Goal: Transaction & Acquisition: Subscribe to service/newsletter

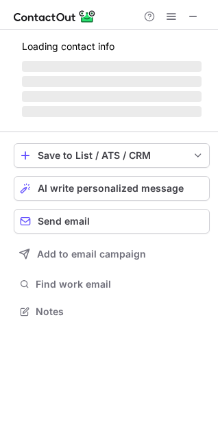
scroll to position [302, 218]
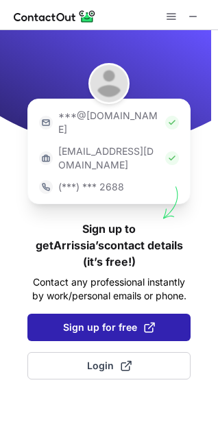
click at [106, 314] on button "Sign up for free" at bounding box center [108, 327] width 163 height 27
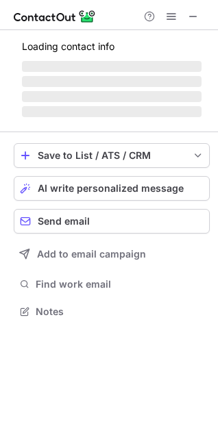
scroll to position [307, 218]
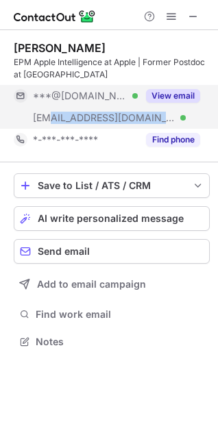
drag, startPoint x: 50, startPoint y: 119, endPoint x: 129, endPoint y: 124, distance: 79.0
click at [129, 124] on div "***@mit.edu Verified" at bounding box center [76, 118] width 124 height 22
copy span "@mit.edu"
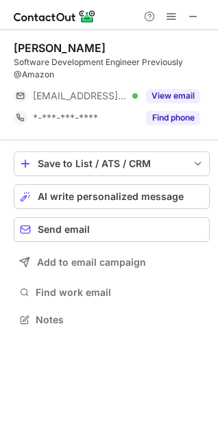
scroll to position [310, 218]
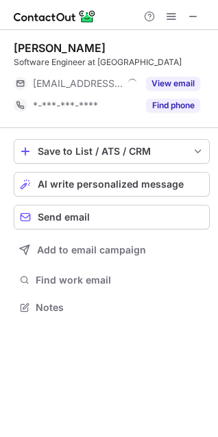
scroll to position [6, 6]
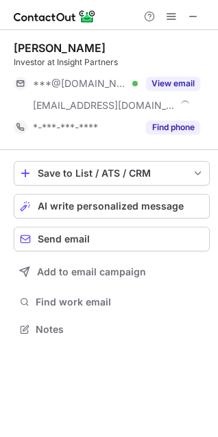
scroll to position [319, 218]
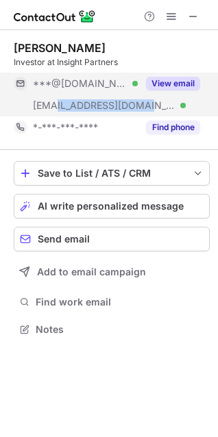
drag, startPoint x: 57, startPoint y: 106, endPoint x: 133, endPoint y: 106, distance: 76.1
click at [133, 106] on span "***@insightpartners.com" at bounding box center [104, 105] width 143 height 12
copy span "insightpartners.c"
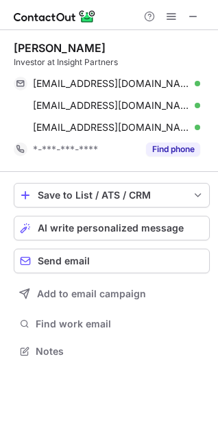
scroll to position [341, 218]
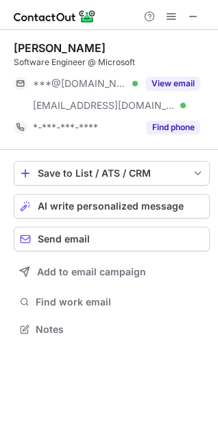
scroll to position [319, 218]
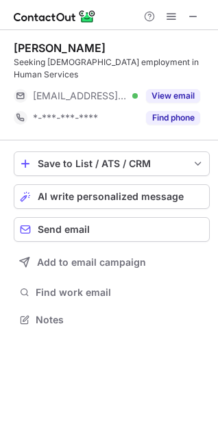
scroll to position [6, 6]
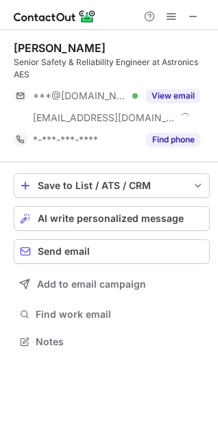
scroll to position [7, 6]
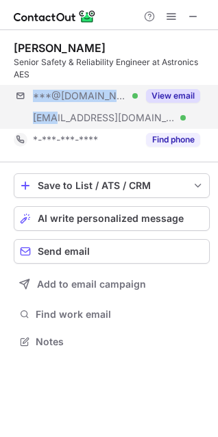
drag, startPoint x: 54, startPoint y: 116, endPoint x: 146, endPoint y: 122, distance: 92.1
click at [146, 122] on div "***@gmail.com Verified ***@astronics.com Verified View email" at bounding box center [112, 107] width 196 height 44
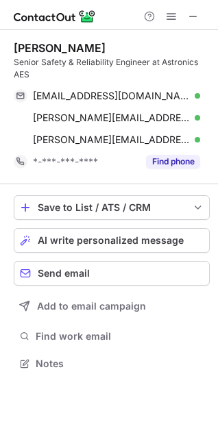
scroll to position [354, 218]
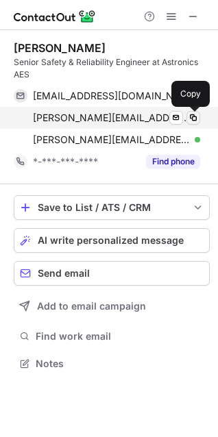
click at [195, 115] on span at bounding box center [193, 117] width 11 height 11
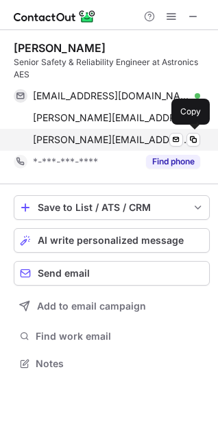
click at [74, 141] on span "ashley.esch@astronics.com" at bounding box center [111, 140] width 157 height 12
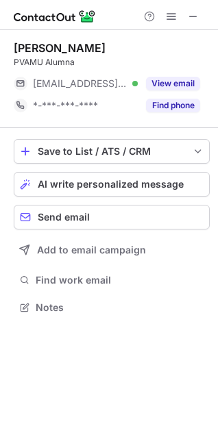
scroll to position [298, 218]
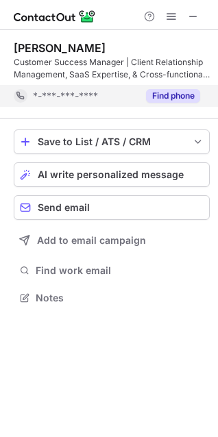
scroll to position [288, 218]
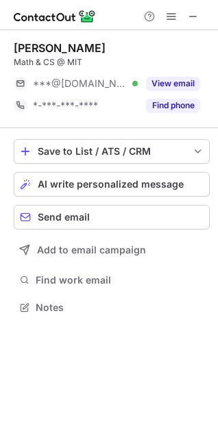
scroll to position [6, 6]
click at [198, 175] on button "AI write personalized message" at bounding box center [112, 184] width 196 height 25
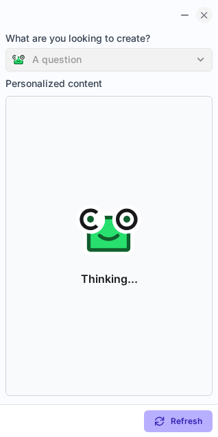
click at [197, 14] on button at bounding box center [204, 15] width 16 height 16
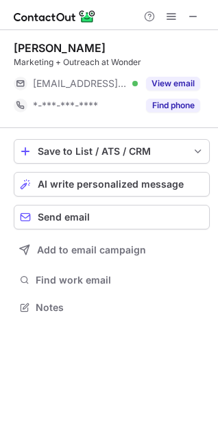
scroll to position [6, 6]
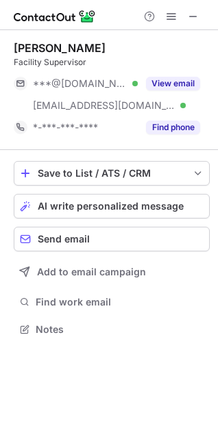
scroll to position [319, 218]
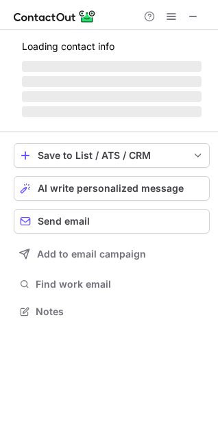
scroll to position [319, 218]
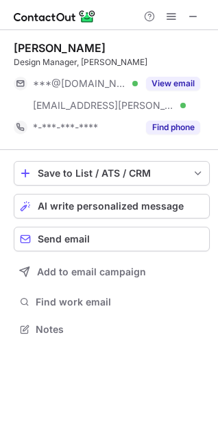
scroll to position [319, 218]
click at [199, 174] on span "save-profile-one-click" at bounding box center [198, 173] width 11 height 11
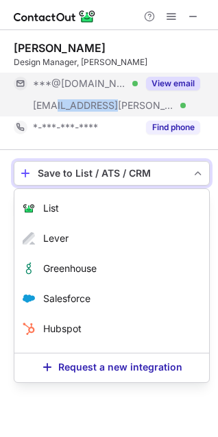
drag, startPoint x: 62, startPoint y: 107, endPoint x: 112, endPoint y: 110, distance: 50.8
click at [112, 110] on div "[EMAIL_ADDRESS][PERSON_NAME][DOMAIN_NAME] Verified" at bounding box center [85, 105] width 105 height 12
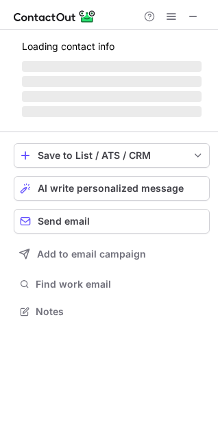
scroll to position [6, 6]
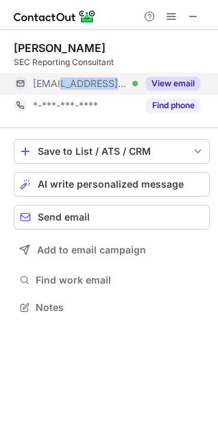
drag, startPoint x: 64, startPoint y: 84, endPoint x: 125, endPoint y: 85, distance: 61.0
click at [125, 85] on div "***@workiva.com Verified" at bounding box center [85, 83] width 105 height 12
copy span "orkiva.com"
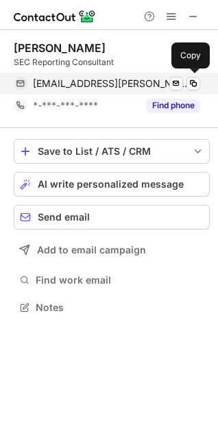
click at [100, 86] on span "aspyn.sawyer@workiva.com" at bounding box center [111, 83] width 157 height 12
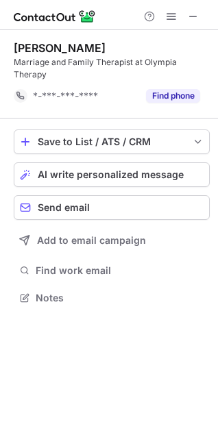
scroll to position [288, 218]
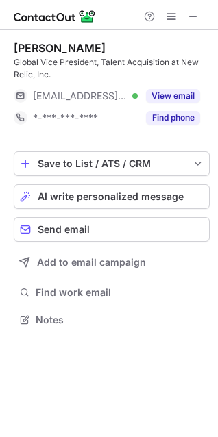
scroll to position [310, 218]
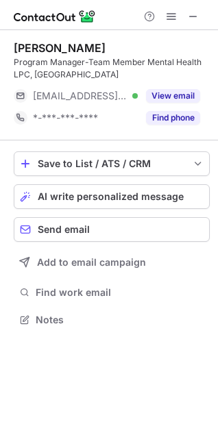
scroll to position [310, 218]
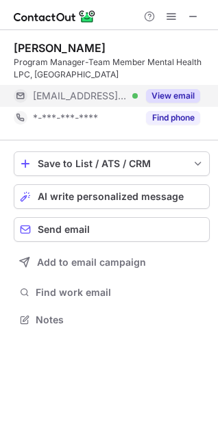
drag, startPoint x: 66, startPoint y: 101, endPoint x: 110, endPoint y: 97, distance: 43.4
click at [110, 97] on div "[EMAIL_ADDRESS][DOMAIN_NAME] Verified" at bounding box center [76, 96] width 124 height 22
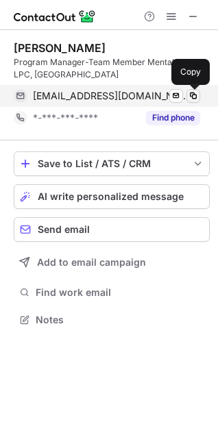
click at [193, 94] on span at bounding box center [193, 95] width 11 height 11
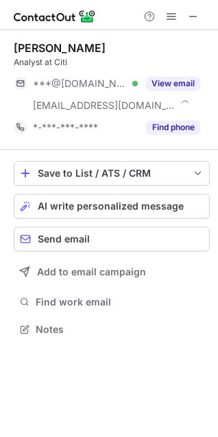
scroll to position [319, 218]
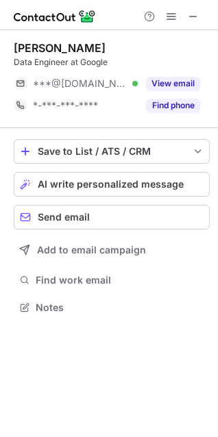
scroll to position [6, 6]
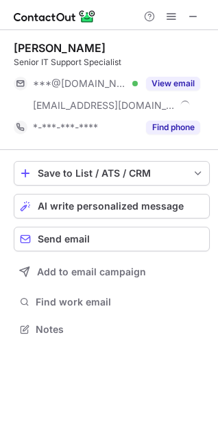
scroll to position [319, 218]
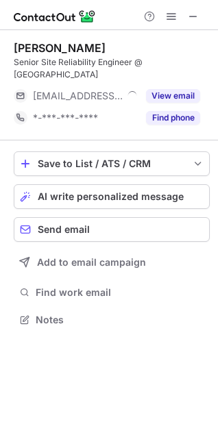
scroll to position [6, 6]
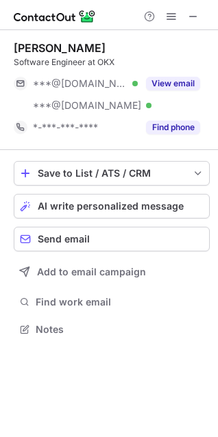
scroll to position [319, 218]
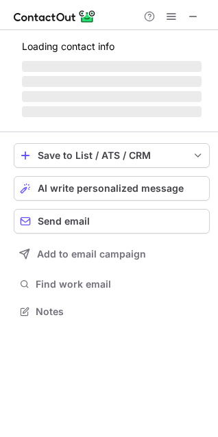
scroll to position [6, 6]
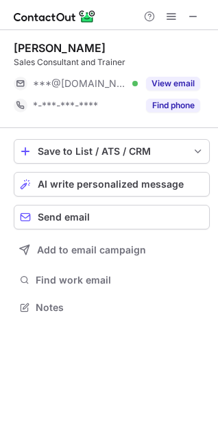
click at [210, 160] on div "Save to List / ATS / CRM" at bounding box center [112, 151] width 196 height 25
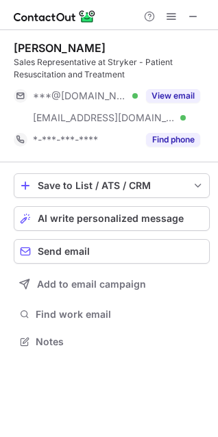
scroll to position [332, 218]
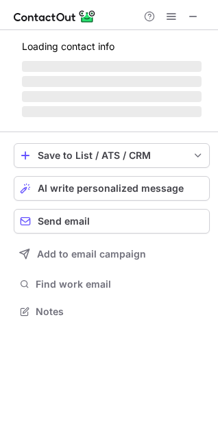
scroll to position [307, 218]
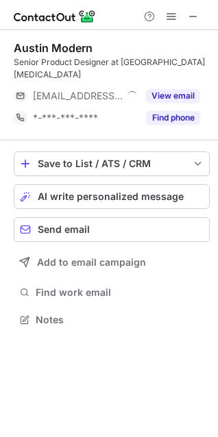
scroll to position [310, 218]
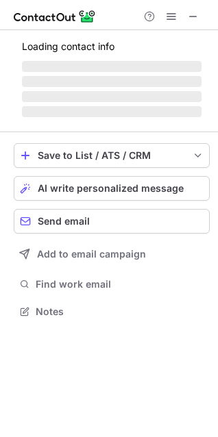
scroll to position [310, 218]
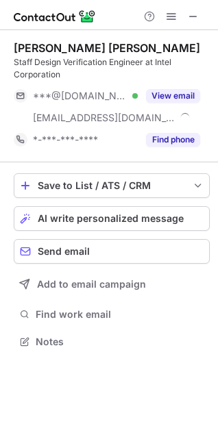
scroll to position [7, 6]
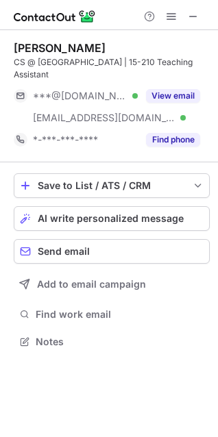
scroll to position [319, 218]
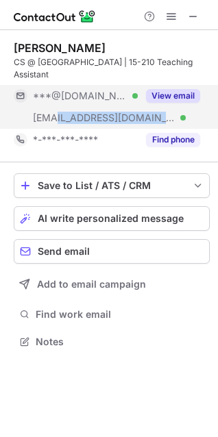
drag, startPoint x: 53, startPoint y: 106, endPoint x: 121, endPoint y: 109, distance: 67.9
click at [121, 112] on div "***@cmu.edu Verified" at bounding box center [85, 118] width 105 height 12
copy span "cmu.edu"
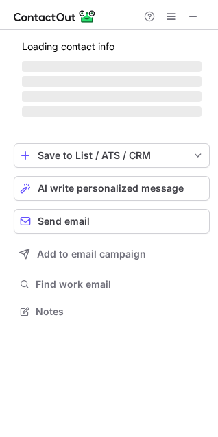
scroll to position [319, 218]
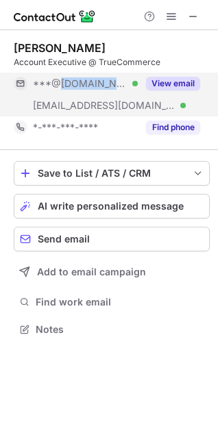
drag, startPoint x: 56, startPoint y: 87, endPoint x: 100, endPoint y: 87, distance: 44.6
click at [100, 87] on span "***@[DOMAIN_NAME]" at bounding box center [80, 83] width 95 height 12
copy span "[DOMAIN_NAME]"
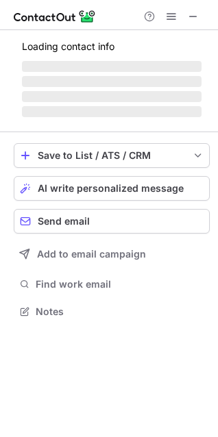
scroll to position [341, 218]
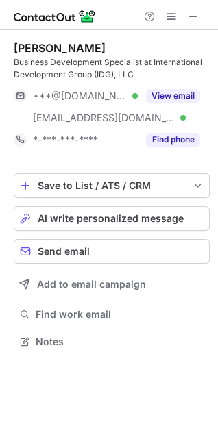
scroll to position [332, 218]
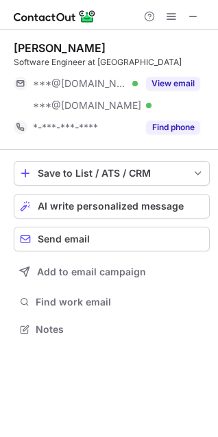
scroll to position [319, 218]
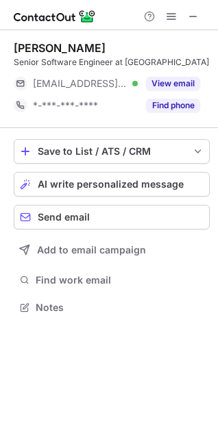
scroll to position [298, 218]
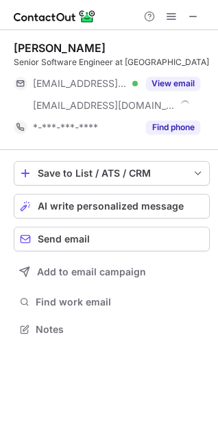
scroll to position [319, 218]
click at [207, 160] on div "Save to List / ATS / CRM List Select Lever Connect Greenhouse Connect Salesforc…" at bounding box center [112, 250] width 196 height 200
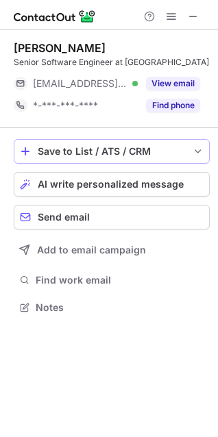
scroll to position [298, 218]
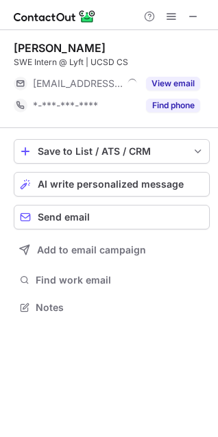
scroll to position [6, 6]
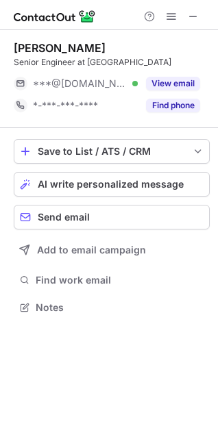
scroll to position [6, 6]
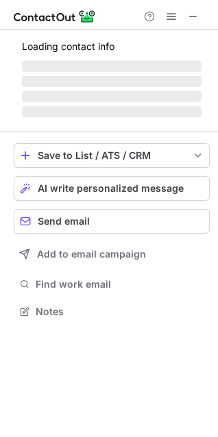
scroll to position [310, 218]
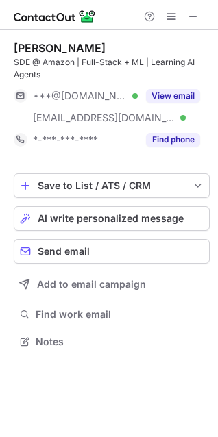
scroll to position [332, 218]
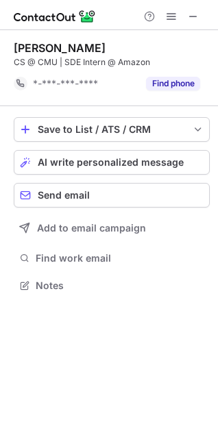
scroll to position [276, 218]
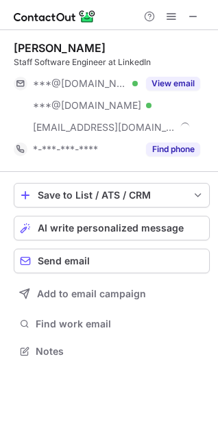
scroll to position [341, 218]
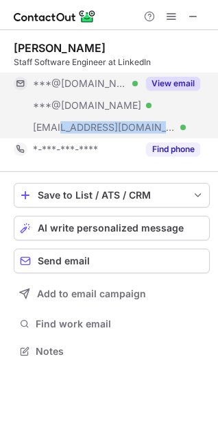
drag, startPoint x: 58, startPoint y: 126, endPoint x: 131, endPoint y: 128, distance: 72.7
click at [131, 128] on div "***@linkedin.com Verified" at bounding box center [85, 127] width 105 height 12
copy span "inkedin.com"
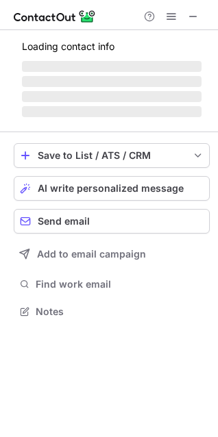
scroll to position [319, 218]
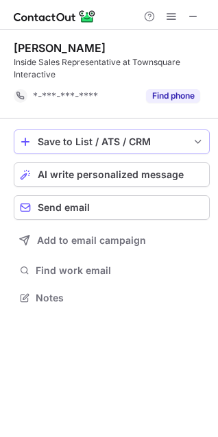
scroll to position [288, 218]
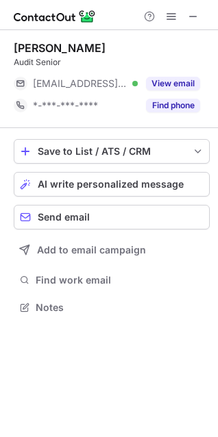
scroll to position [6, 6]
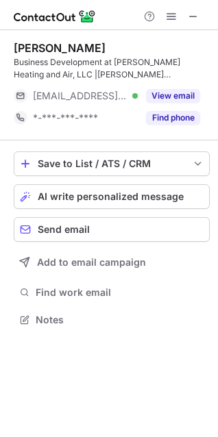
scroll to position [310, 218]
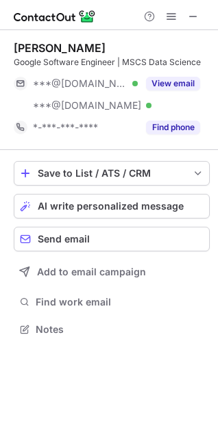
scroll to position [319, 218]
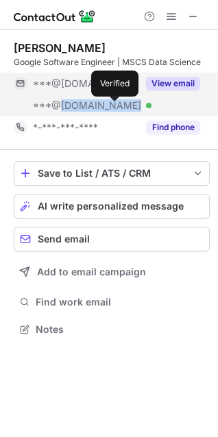
drag, startPoint x: 55, startPoint y: 105, endPoint x: 119, endPoint y: 107, distance: 63.8
click at [119, 107] on div "***@[DOMAIN_NAME] Verified" at bounding box center [85, 105] width 105 height 12
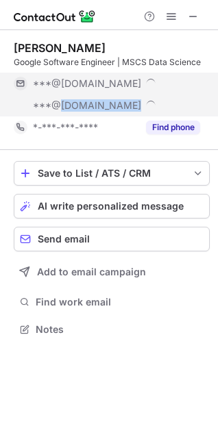
copy span "[DOMAIN_NAME]"
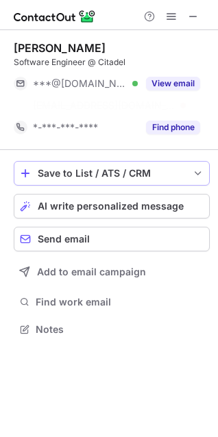
scroll to position [298, 218]
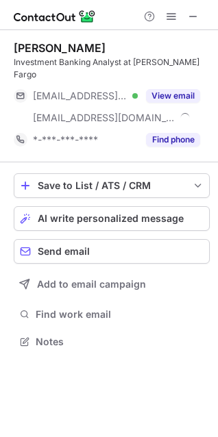
scroll to position [319, 218]
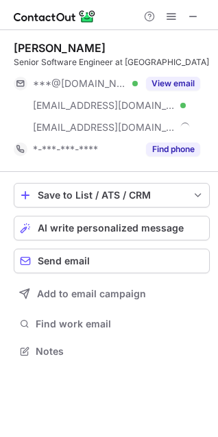
scroll to position [341, 218]
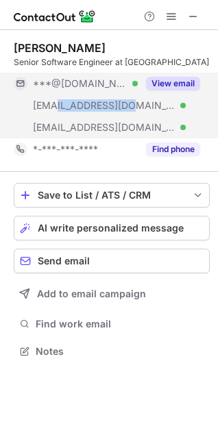
drag, startPoint x: 56, startPoint y: 106, endPoint x: 121, endPoint y: 107, distance: 64.4
click at [121, 107] on span "***@pepitacreations.com" at bounding box center [104, 105] width 143 height 12
copy span "pepitacreation"
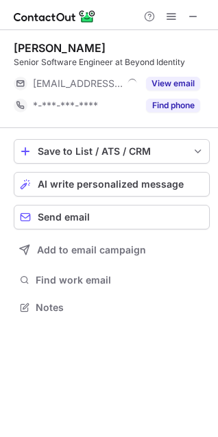
scroll to position [6, 6]
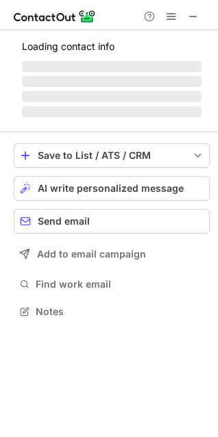
scroll to position [298, 218]
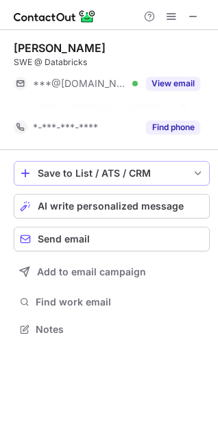
scroll to position [298, 218]
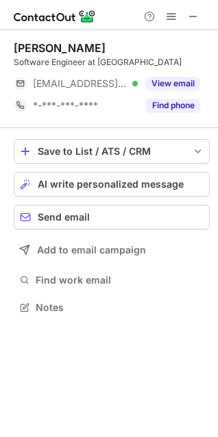
scroll to position [6, 6]
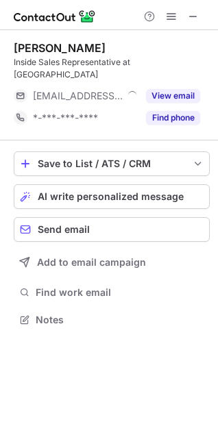
scroll to position [6, 6]
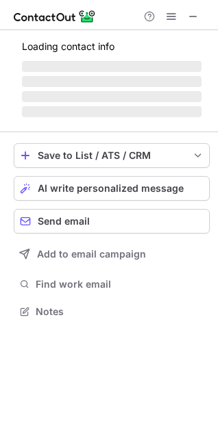
scroll to position [310, 218]
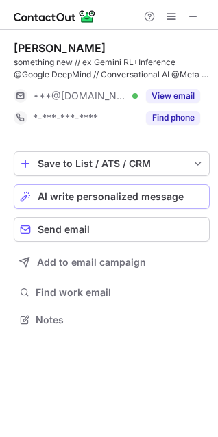
scroll to position [310, 218]
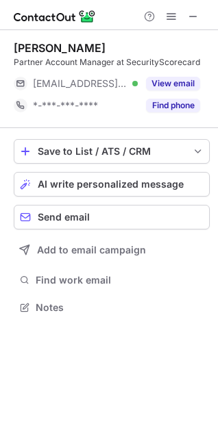
scroll to position [6, 6]
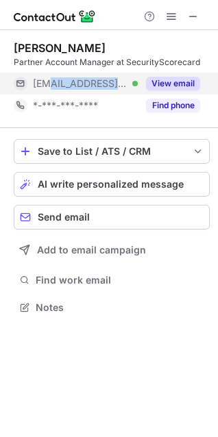
drag, startPoint x: 51, startPoint y: 84, endPoint x: 127, endPoint y: 88, distance: 75.5
click at [127, 88] on span "***@securityscorecard.io" at bounding box center [80, 83] width 95 height 12
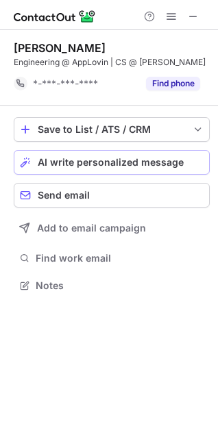
scroll to position [276, 218]
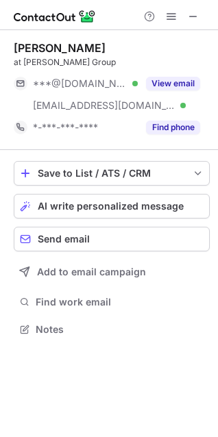
scroll to position [319, 218]
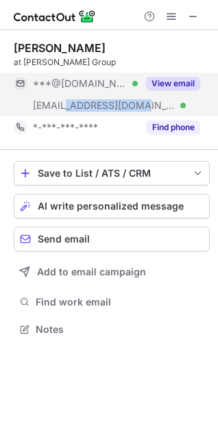
drag, startPoint x: 62, startPoint y: 100, endPoint x: 140, endPoint y: 108, distance: 77.8
click at [140, 108] on span "[EMAIL_ADDRESS][DOMAIN_NAME]" at bounding box center [104, 105] width 143 height 12
copy span "[DOMAIN_NAME]"
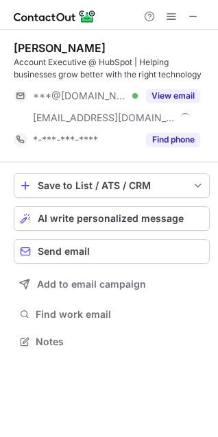
scroll to position [332, 218]
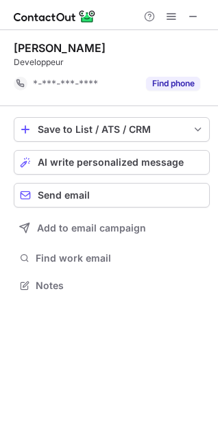
scroll to position [276, 218]
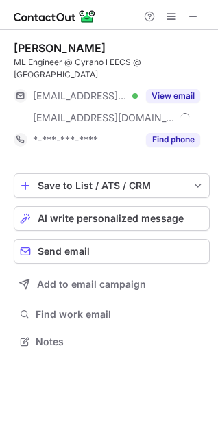
scroll to position [319, 218]
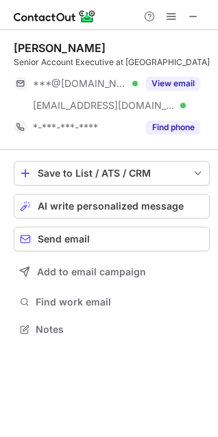
scroll to position [319, 218]
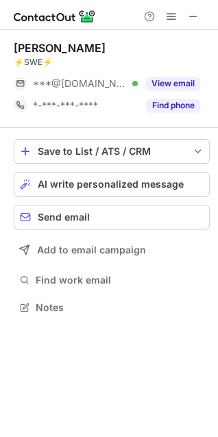
scroll to position [6, 6]
click at [195, 25] on div at bounding box center [109, 15] width 218 height 30
click at [196, 19] on span at bounding box center [193, 16] width 11 height 11
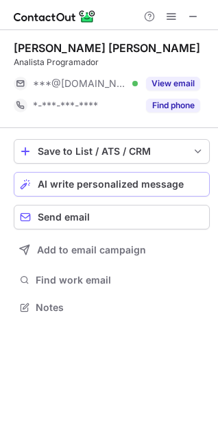
scroll to position [6, 6]
click at [201, 12] on button at bounding box center [193, 16] width 16 height 16
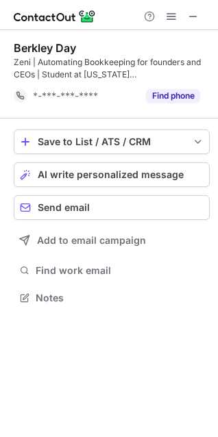
scroll to position [288, 218]
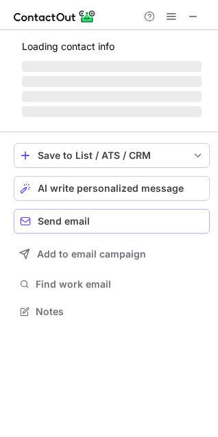
scroll to position [6, 6]
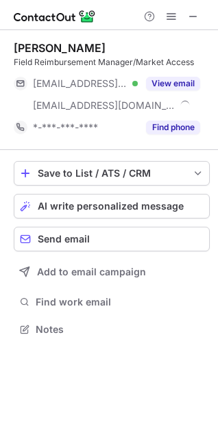
scroll to position [319, 218]
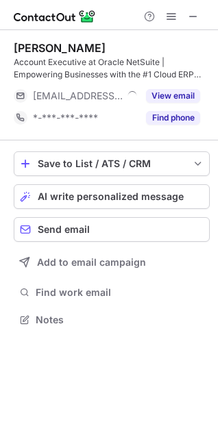
scroll to position [310, 218]
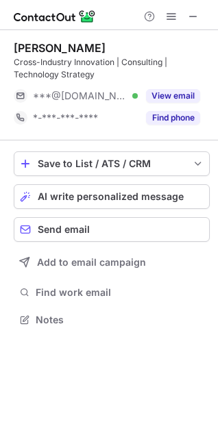
scroll to position [310, 218]
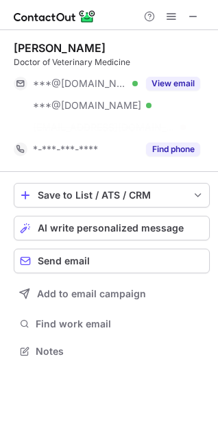
scroll to position [319, 218]
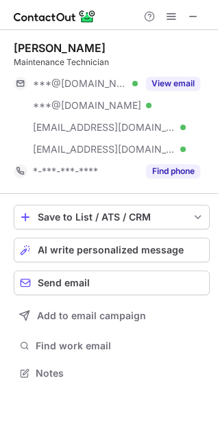
scroll to position [363, 218]
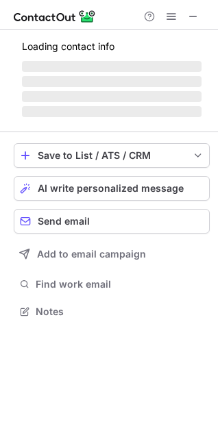
scroll to position [298, 218]
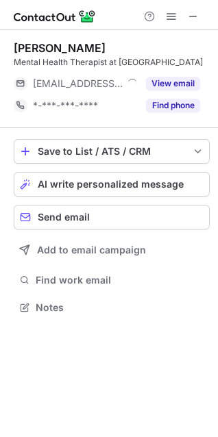
scroll to position [6, 6]
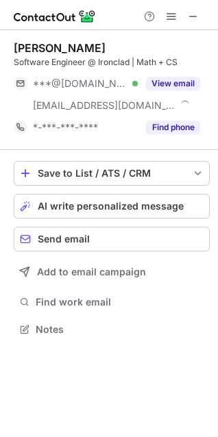
scroll to position [319, 218]
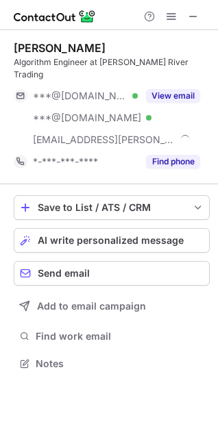
scroll to position [341, 218]
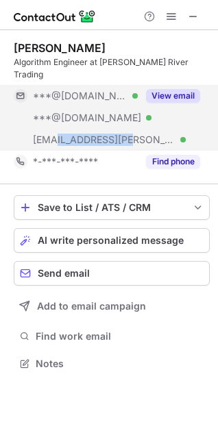
drag, startPoint x: 66, startPoint y: 130, endPoint x: 125, endPoint y: 134, distance: 59.1
click at [125, 134] on div "***@hudson-trading.com Verified" at bounding box center [76, 140] width 124 height 22
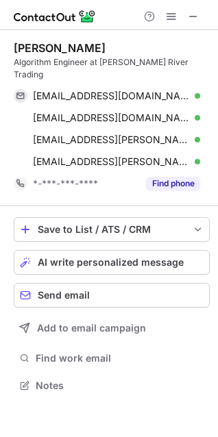
scroll to position [363, 218]
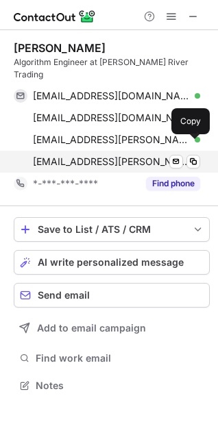
click at [101, 156] on span "bciobanu@hudson-trading.com" at bounding box center [111, 162] width 157 height 12
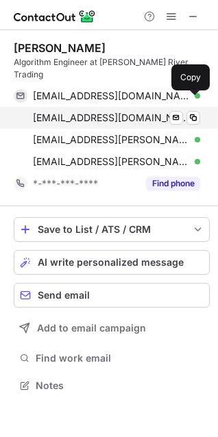
click at [78, 112] on span "bitumen-maxis-0f@icloud.com" at bounding box center [111, 118] width 157 height 12
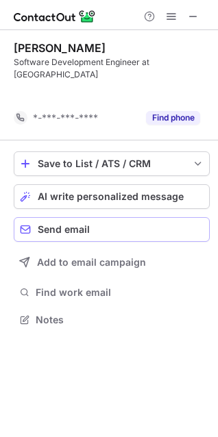
scroll to position [276, 218]
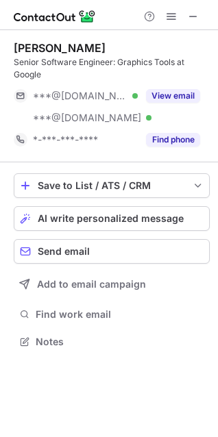
scroll to position [332, 218]
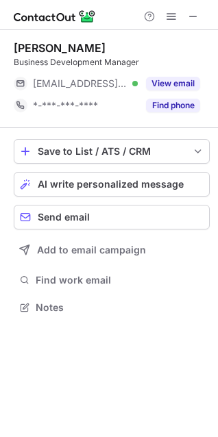
scroll to position [6, 6]
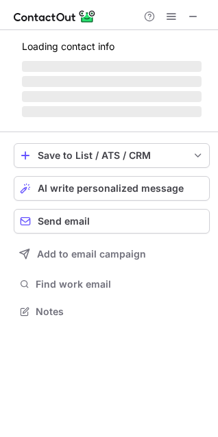
scroll to position [6, 6]
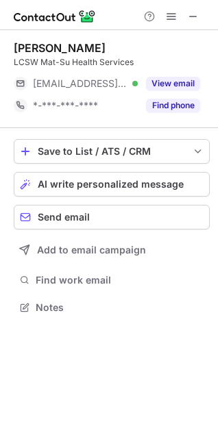
scroll to position [6, 6]
click at [185, 183] on div "AI write personalized message" at bounding box center [121, 184] width 166 height 11
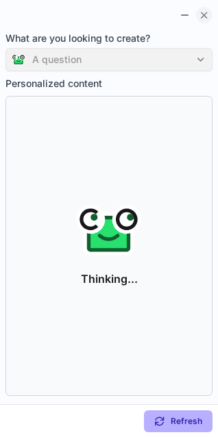
click at [206, 7] on button at bounding box center [204, 15] width 16 height 16
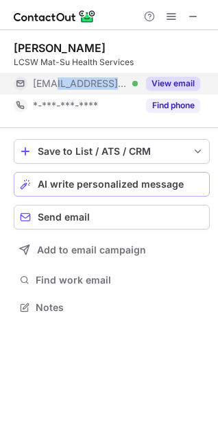
drag, startPoint x: 57, startPoint y: 84, endPoint x: 141, endPoint y: 85, distance: 83.6
click at [141, 85] on div "[EMAIL_ADDRESS][DOMAIN_NAME] Verified View email" at bounding box center [107, 84] width 186 height 22
copy div "[DOMAIN_NAME] Verified"
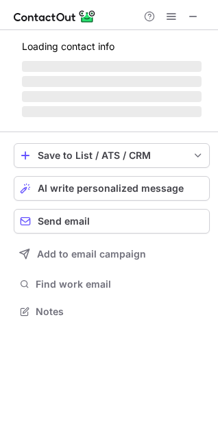
scroll to position [310, 218]
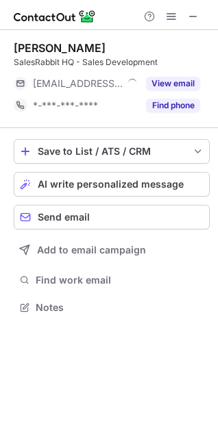
scroll to position [6, 6]
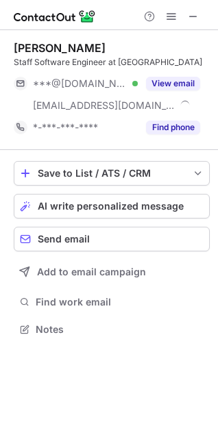
scroll to position [319, 218]
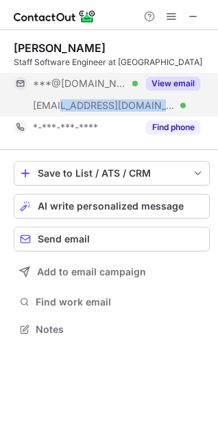
drag, startPoint x: 59, startPoint y: 108, endPoint x: 132, endPoint y: 108, distance: 72.7
click at [132, 108] on div "***@instagram.com Verified" at bounding box center [85, 105] width 105 height 12
copy span "nstagram.com"
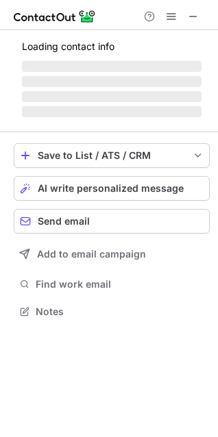
scroll to position [310, 218]
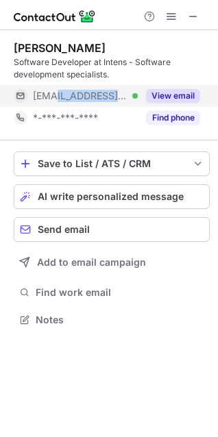
drag, startPoint x: 53, startPoint y: 101, endPoint x: 105, endPoint y: 101, distance: 51.4
click at [105, 101] on div "[EMAIL_ADDRESS][DOMAIN_NAME] Verified" at bounding box center [85, 96] width 105 height 12
copy span "[DOMAIN_NAME]"
